Goal: Task Accomplishment & Management: Complete application form

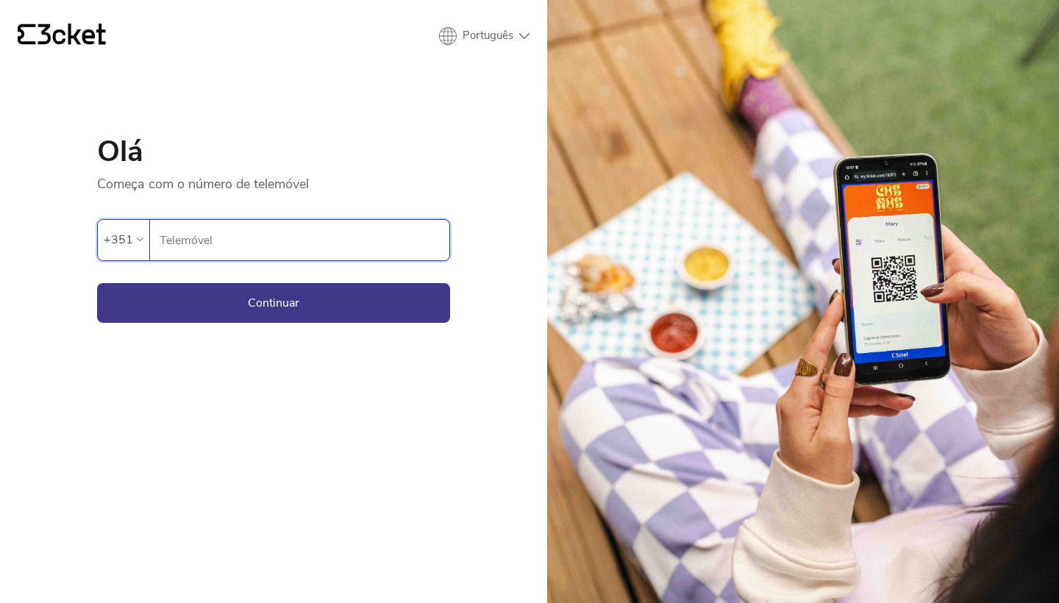
click at [399, 254] on input "Telemóvel" at bounding box center [304, 240] width 291 height 40
type input "926325054"
click at [367, 294] on button "Continuar" at bounding box center [273, 303] width 353 height 40
click at [336, 259] on input "926325054" at bounding box center [304, 240] width 291 height 40
click at [366, 283] on button "Continuar" at bounding box center [273, 303] width 353 height 40
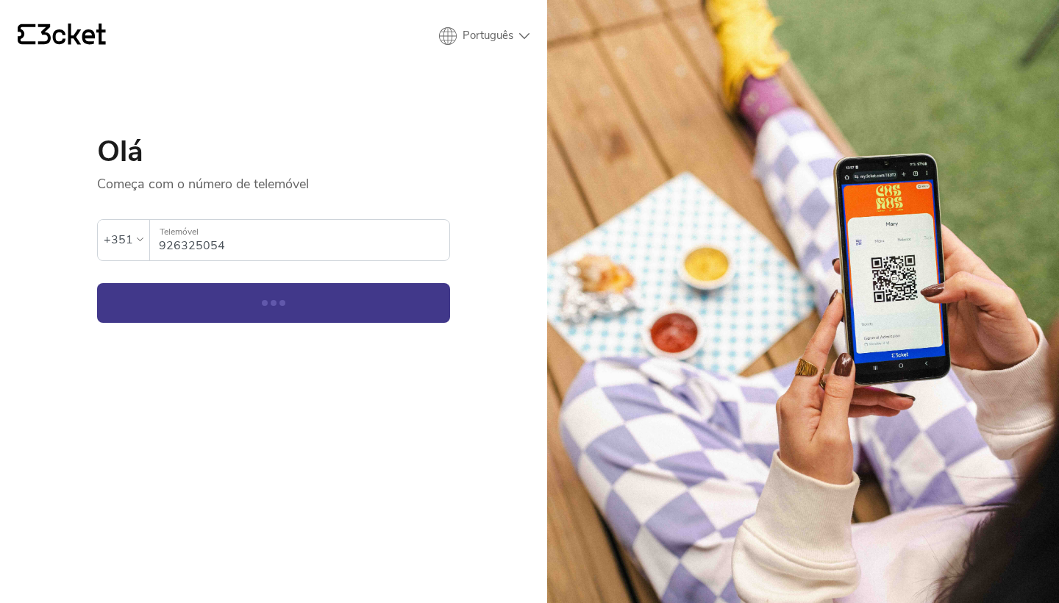
click at [341, 268] on form "Ocorreu um erro. Se o erro persistir, entrar em contato com o suporte. +351 926…" at bounding box center [273, 258] width 353 height 130
click at [346, 259] on input "926325054" at bounding box center [304, 240] width 291 height 40
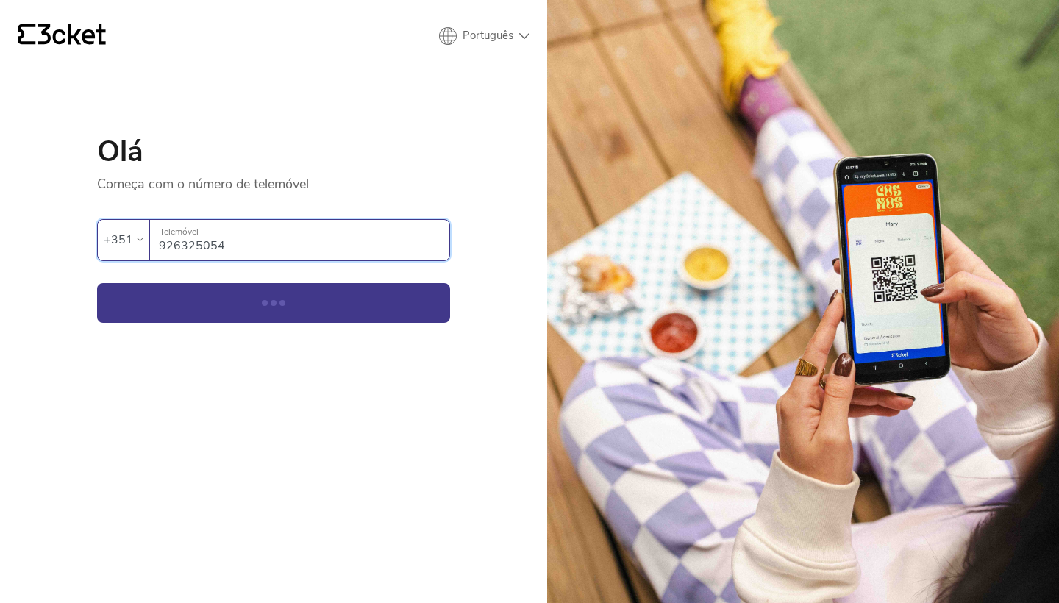
click at [274, 302] on button "Continuar" at bounding box center [273, 303] width 353 height 40
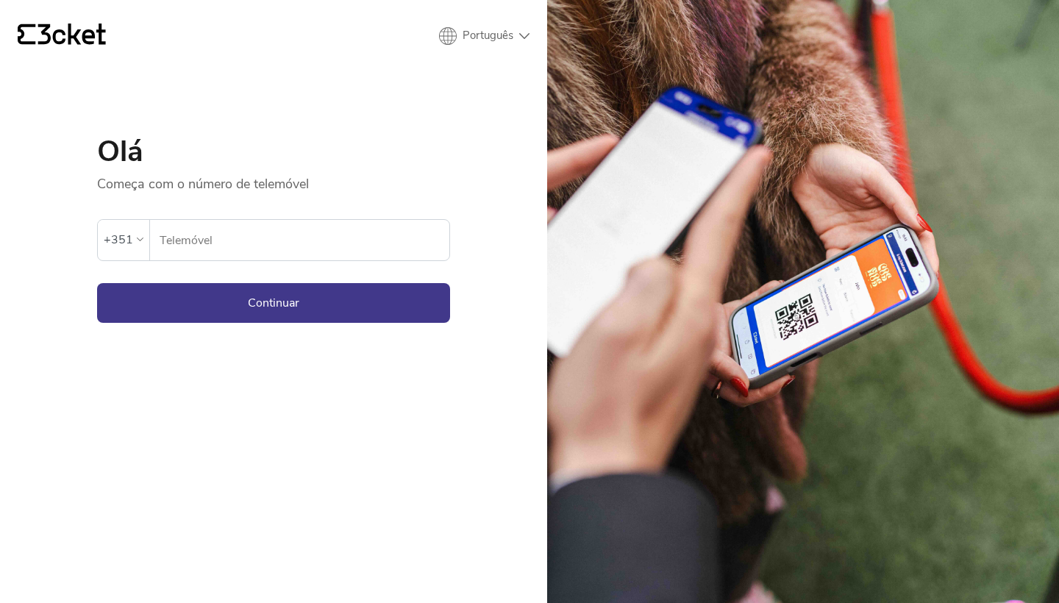
click at [382, 225] on input "Telemóvel" at bounding box center [304, 240] width 291 height 40
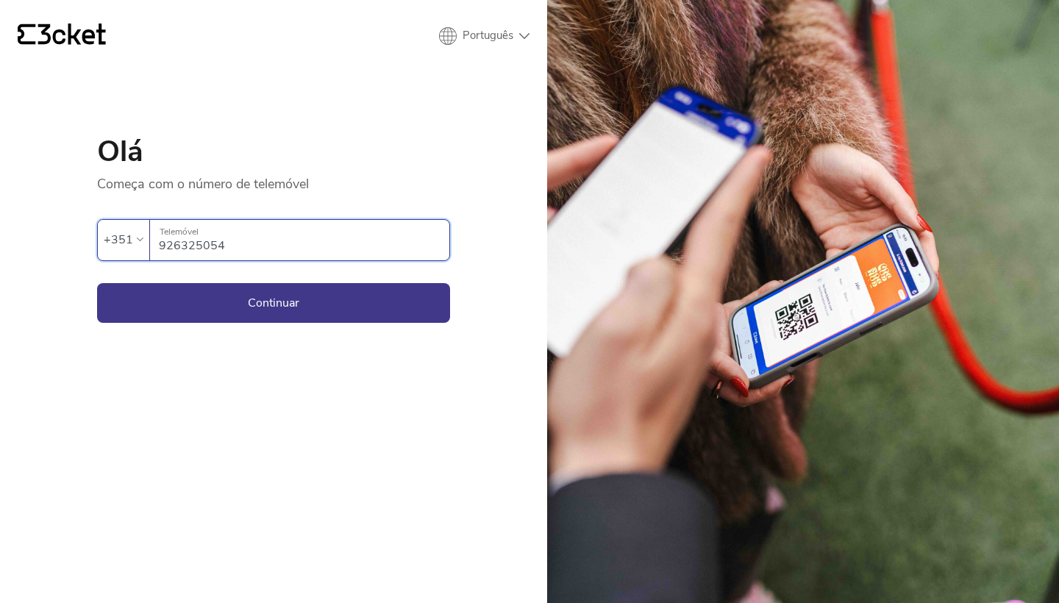
type input "926325054"
click at [274, 302] on button "Continuar" at bounding box center [273, 303] width 353 height 40
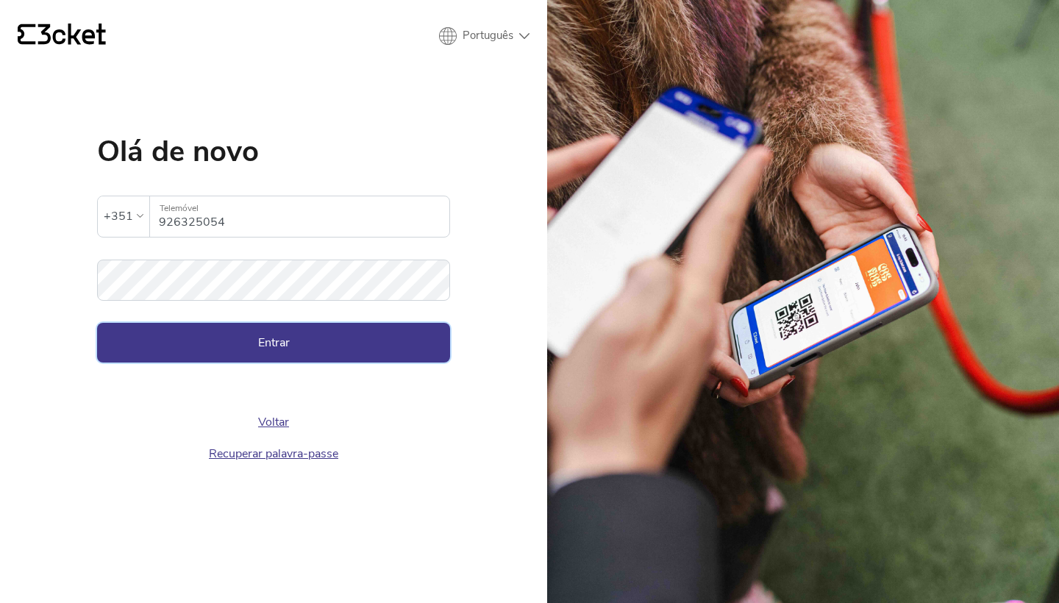
click at [277, 355] on button "Entrar" at bounding box center [273, 343] width 353 height 40
